Goal: Information Seeking & Learning: Understand process/instructions

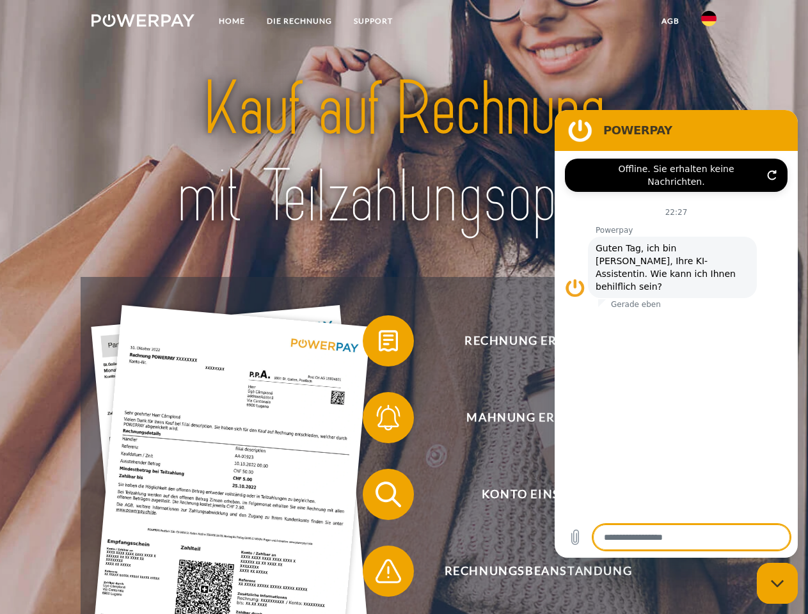
click at [143, 22] on img at bounding box center [143, 20] width 103 height 13
click at [709, 22] on img at bounding box center [708, 18] width 15 height 15
click at [670, 21] on link "agb" at bounding box center [671, 21] width 40 height 23
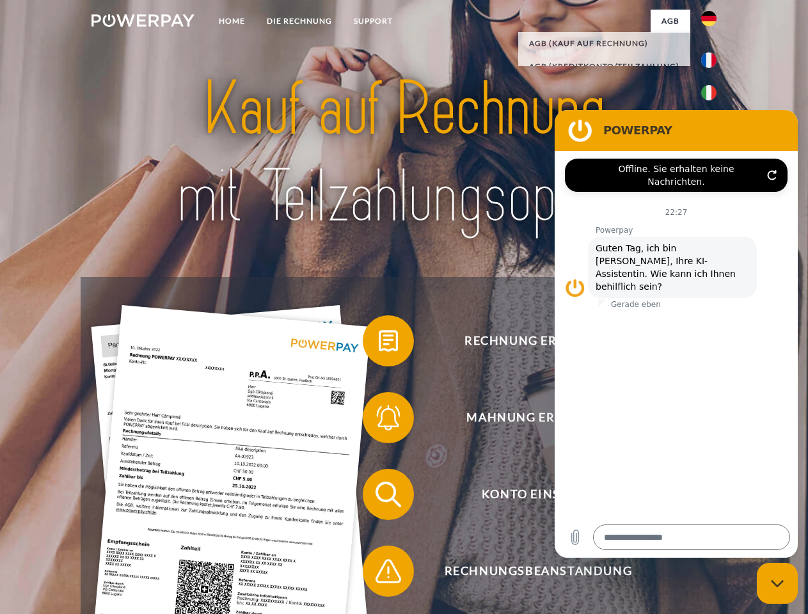
click at [379, 344] on span at bounding box center [369, 341] width 64 height 64
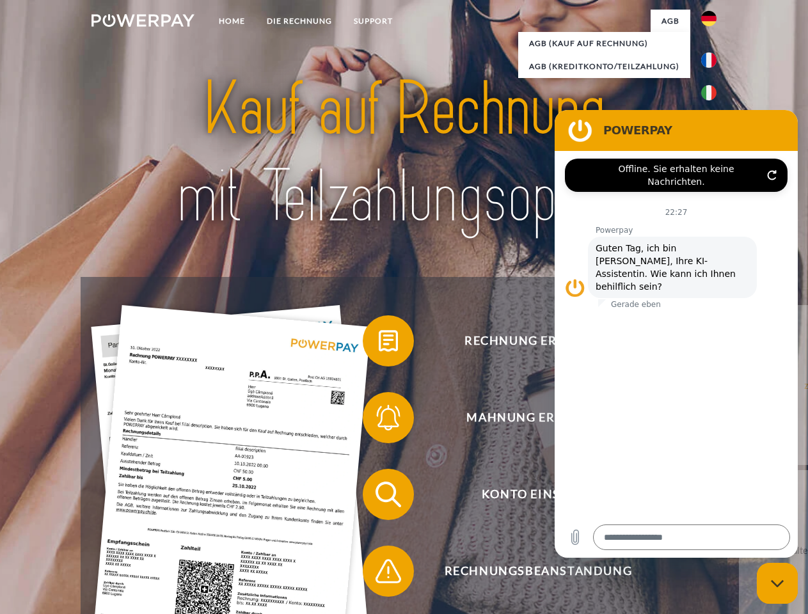
click at [379, 420] on span at bounding box center [369, 418] width 64 height 64
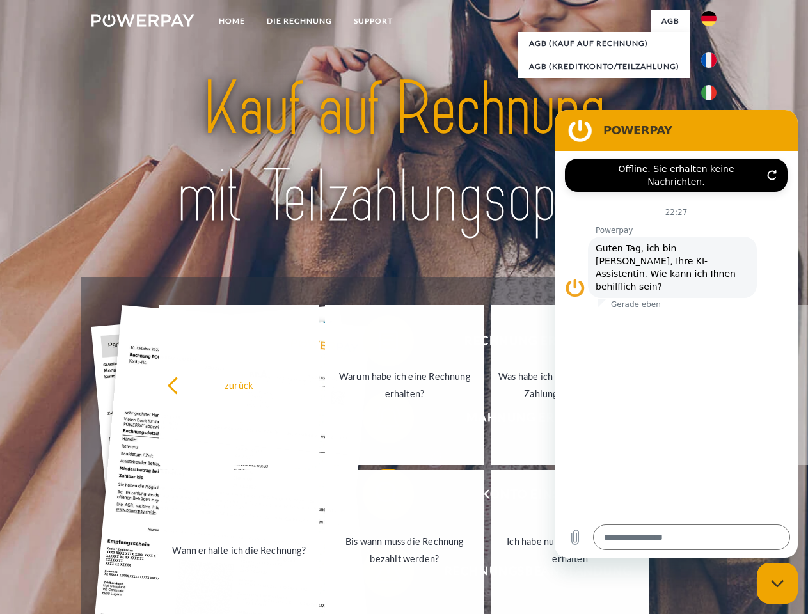
click at [379, 497] on link "Bis wann muss die Rechnung bezahlt werden?" at bounding box center [404, 550] width 159 height 160
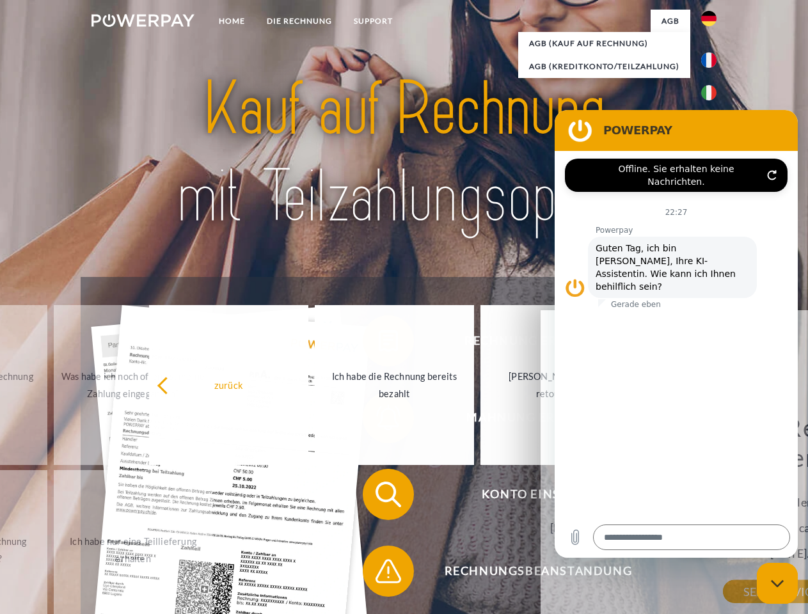
click at [379, 574] on span at bounding box center [369, 572] width 64 height 64
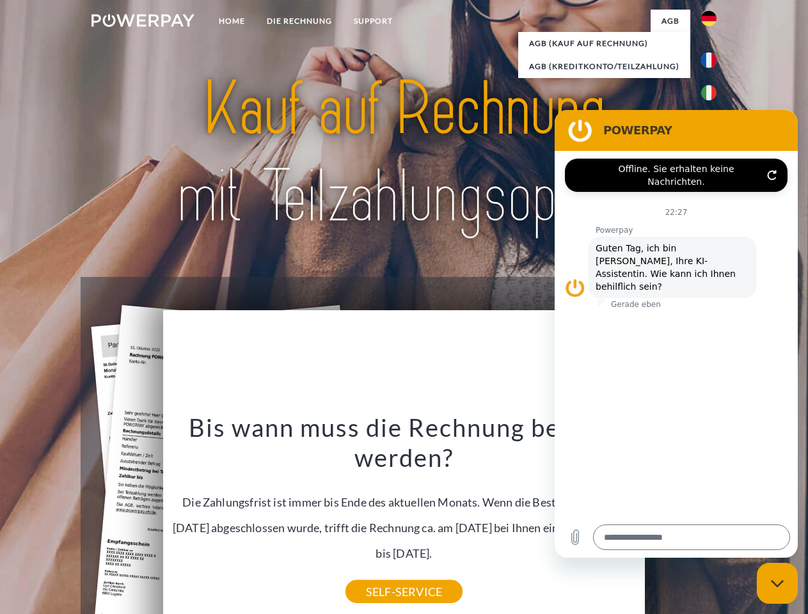
click at [778, 584] on icon "Messaging-Fenster schließen" at bounding box center [777, 584] width 13 height 8
type textarea "*"
